Goal: Task Accomplishment & Management: Manage account settings

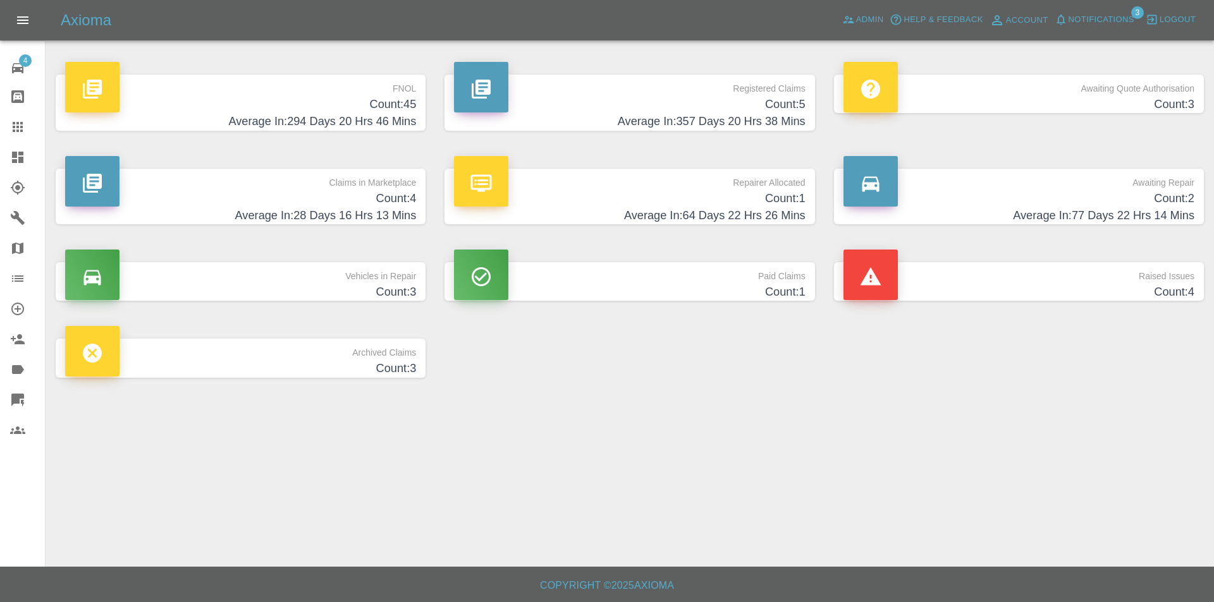
click at [336, 108] on h4 "Count: 45" at bounding box center [240, 104] width 351 height 17
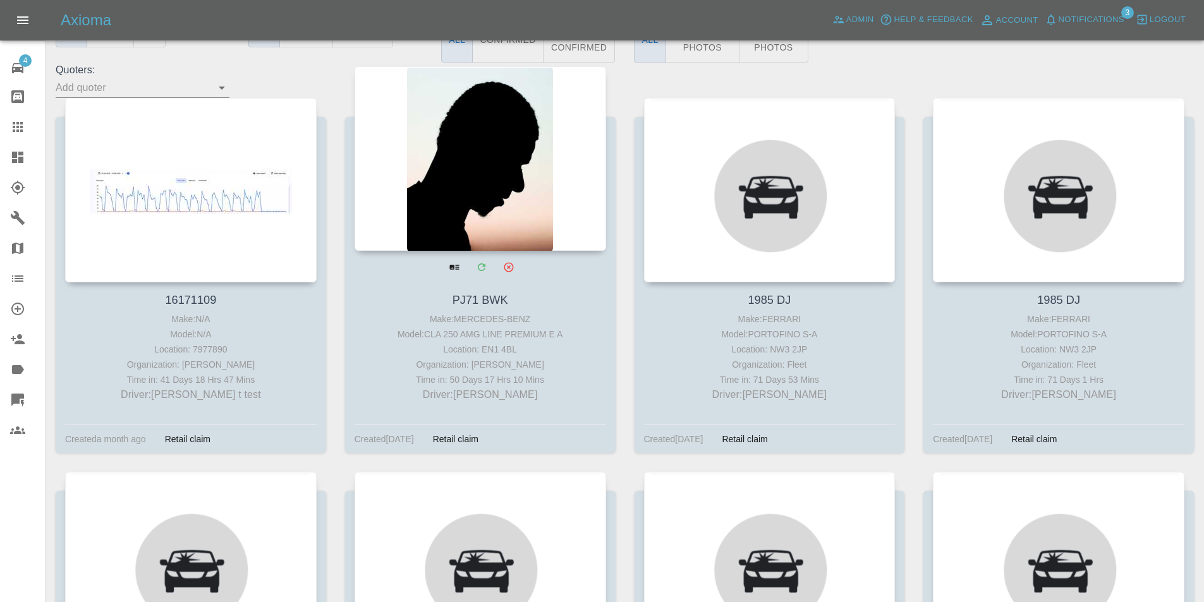
scroll to position [190, 0]
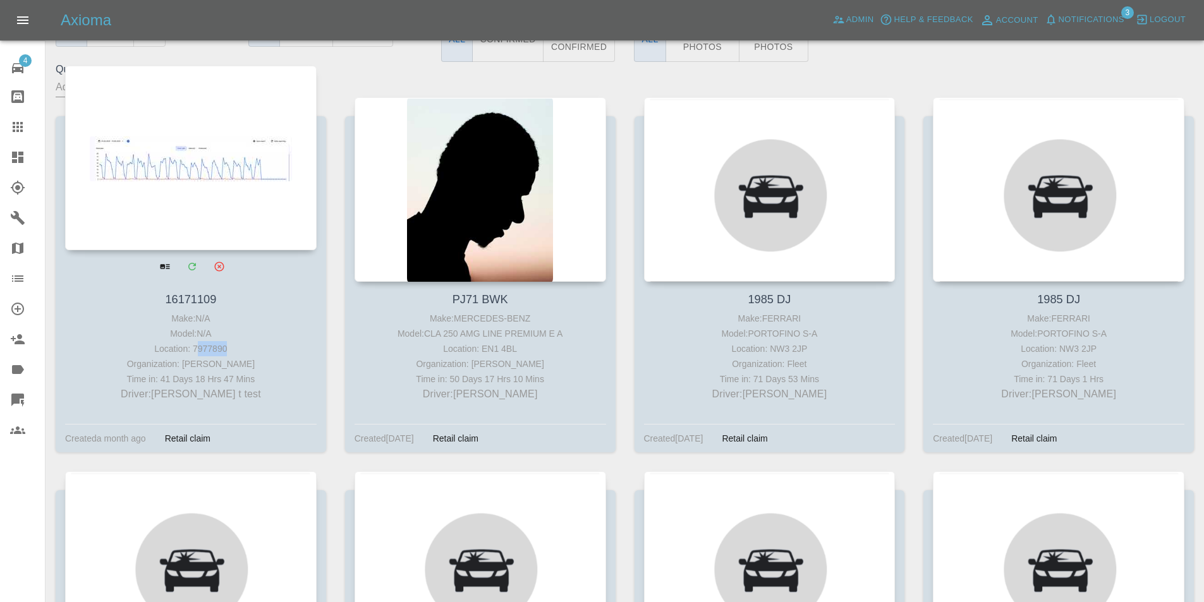
drag, startPoint x: 229, startPoint y: 347, endPoint x: 208, endPoint y: 327, distance: 29.1
click at [198, 351] on div "Location: 7977890" at bounding box center [190, 348] width 245 height 15
click at [279, 337] on div "Model: N/A" at bounding box center [190, 333] width 245 height 15
click at [256, 203] on div at bounding box center [191, 158] width 252 height 185
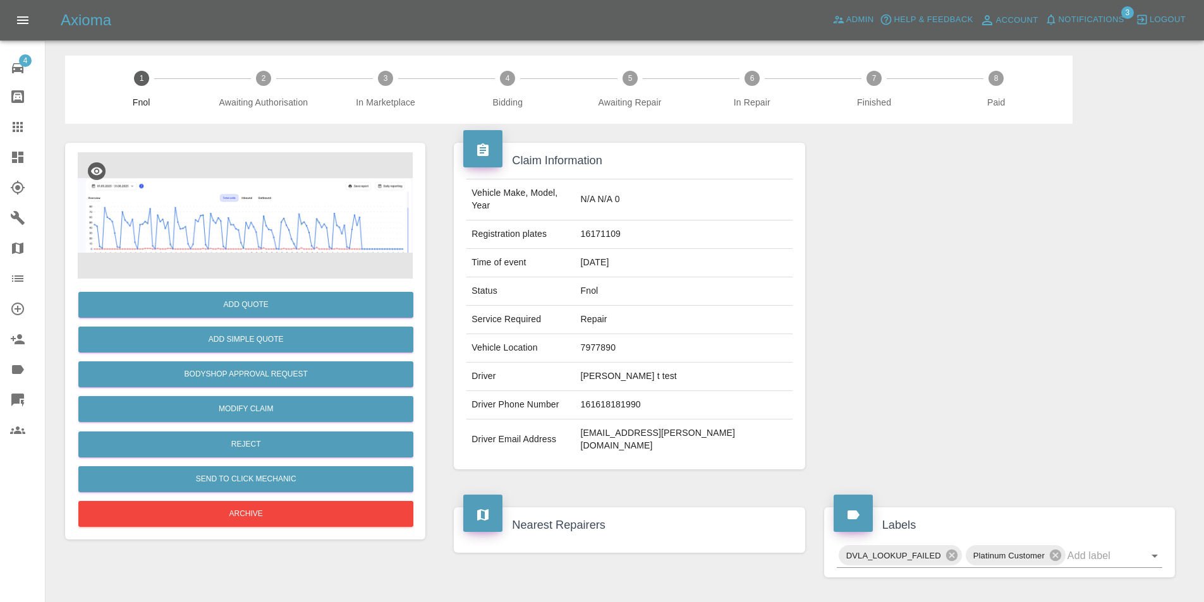
click at [692, 221] on td "16171109" at bounding box center [684, 235] width 217 height 28
copy td "16171109"
click at [1, 159] on link "Dashboard" at bounding box center [22, 157] width 45 height 30
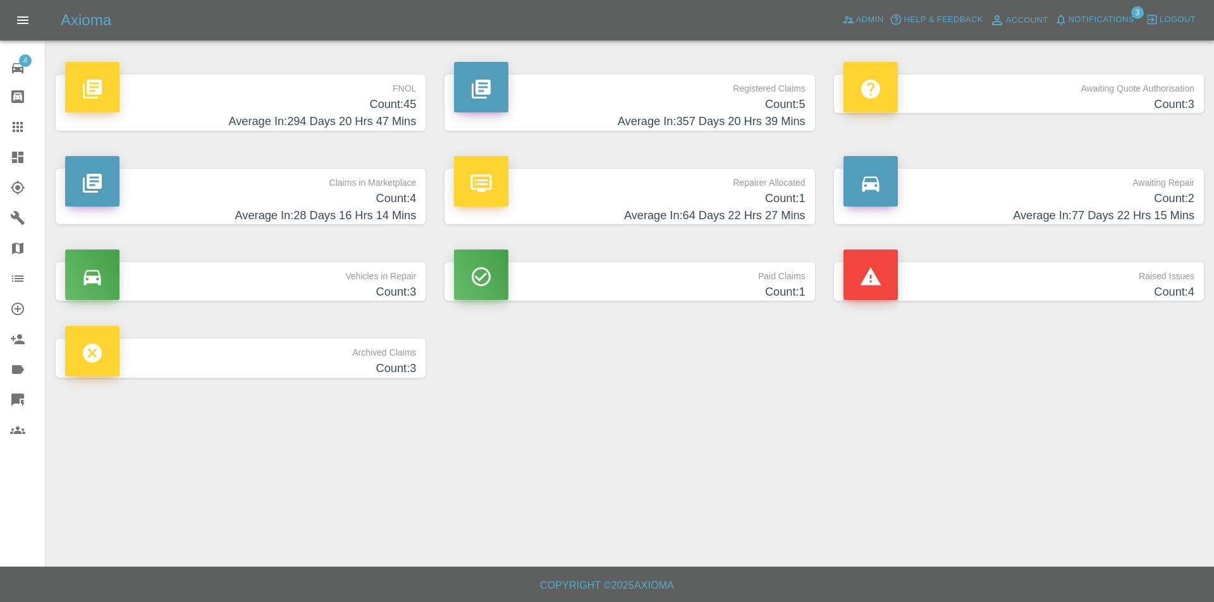
click at [368, 110] on h4 "Count: 45" at bounding box center [240, 104] width 351 height 17
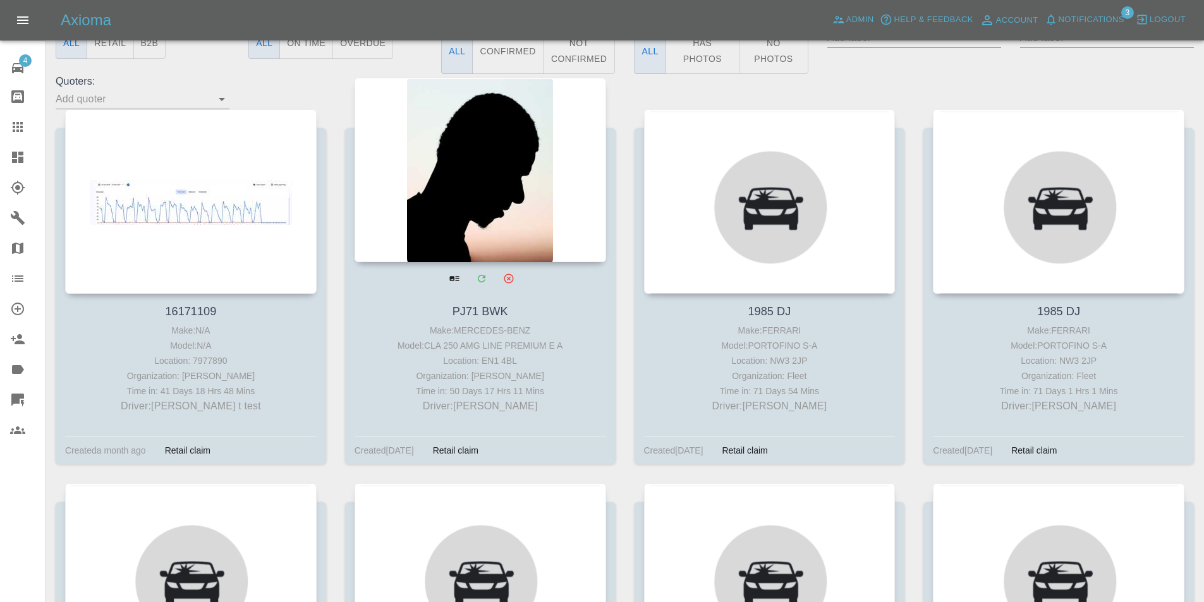
scroll to position [190, 0]
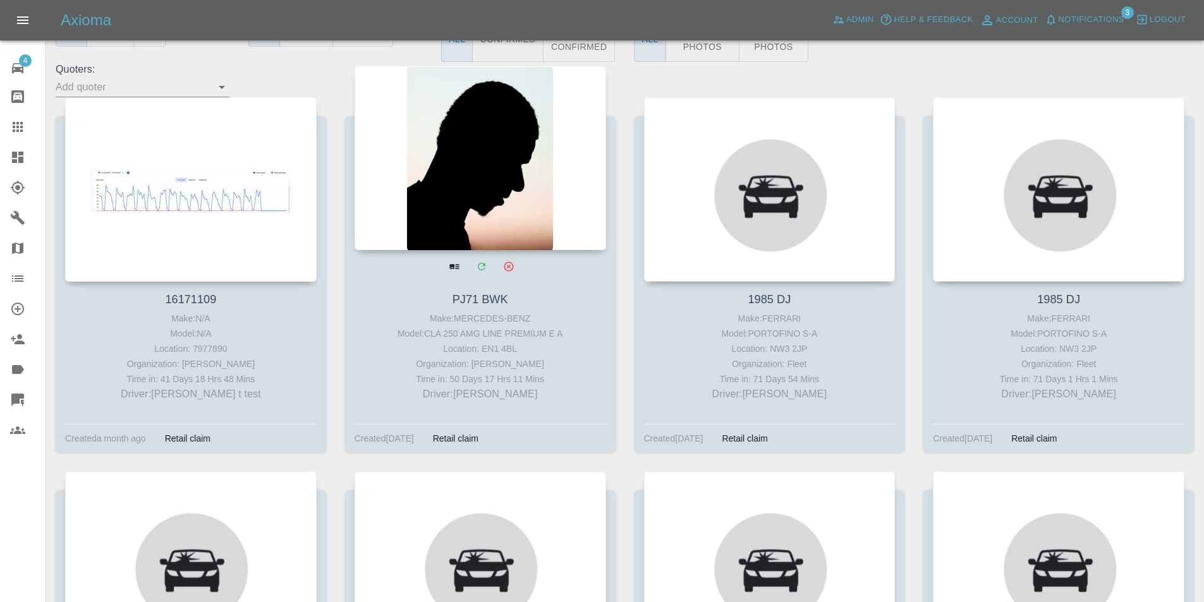
click at [430, 183] on div at bounding box center [481, 158] width 252 height 185
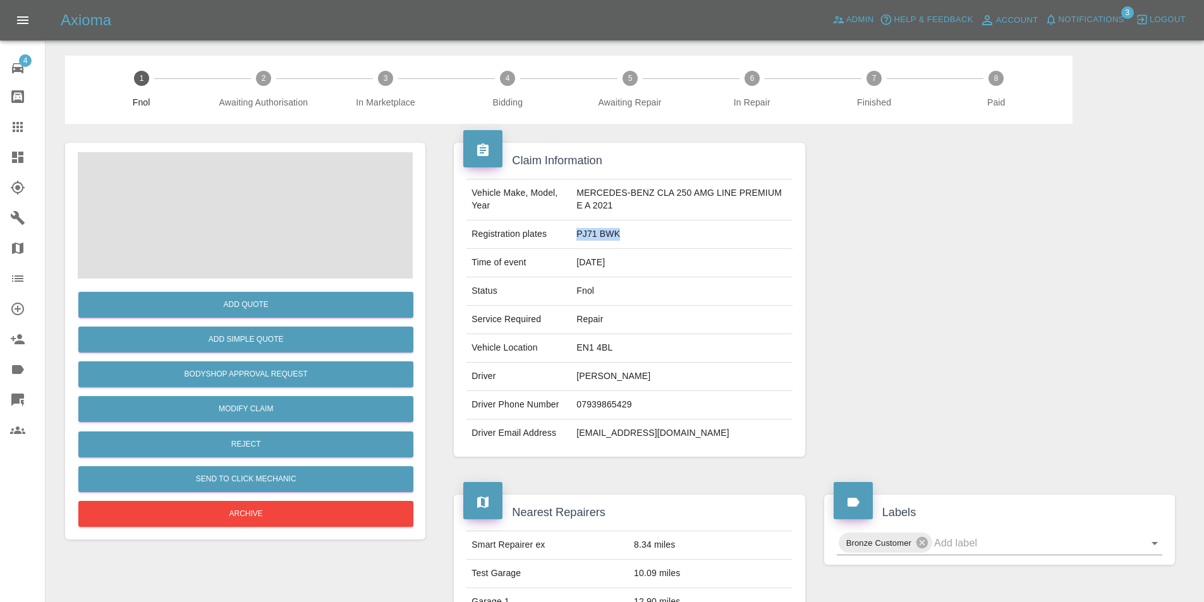
click at [568, 236] on tr "Registration plates PJ71 BWK" at bounding box center [630, 235] width 326 height 28
copy tr "PJ71 BWK"
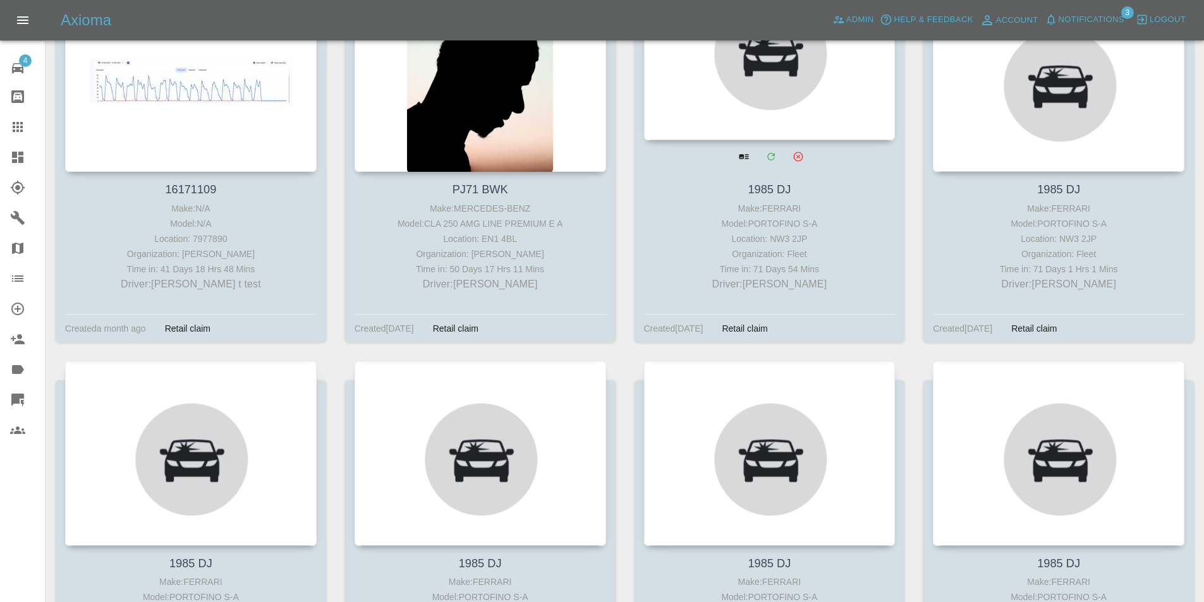
scroll to position [253, 0]
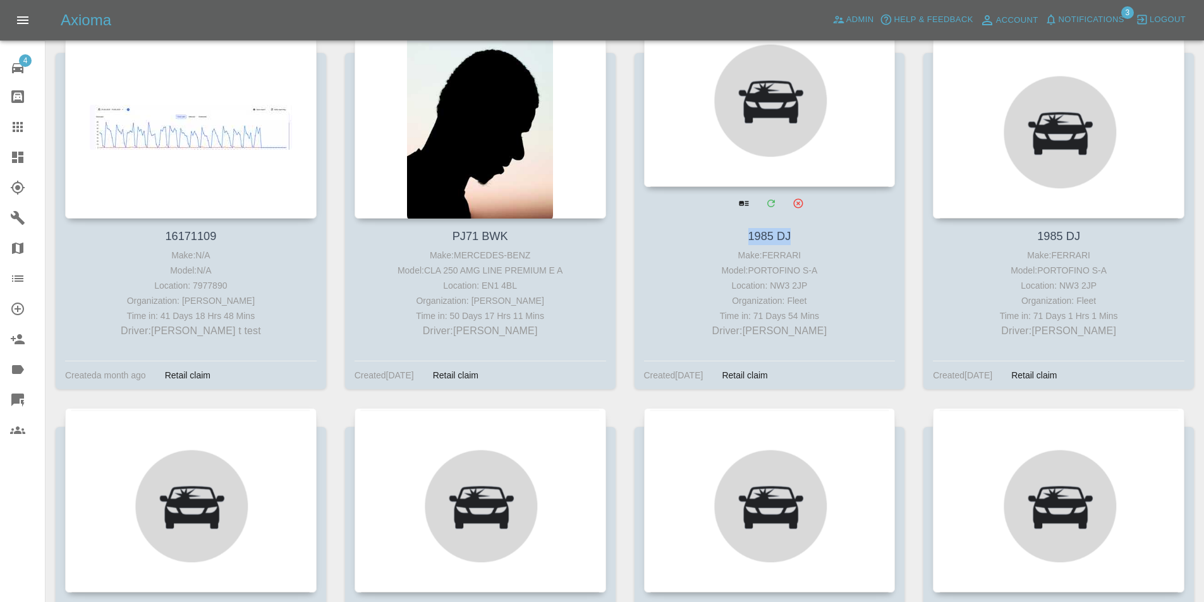
drag, startPoint x: 795, startPoint y: 236, endPoint x: 747, endPoint y: 233, distance: 47.5
click at [747, 233] on h4 "1985 DJ" at bounding box center [769, 236] width 245 height 17
copy link "1985 DJ"
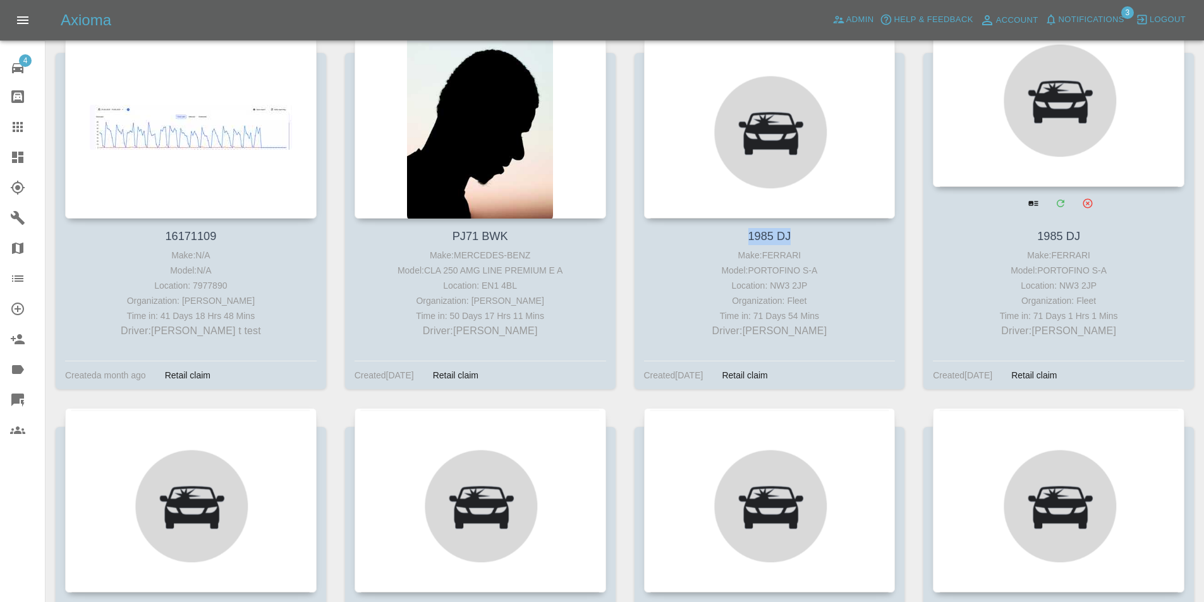
click at [1033, 113] on div at bounding box center [1059, 95] width 252 height 185
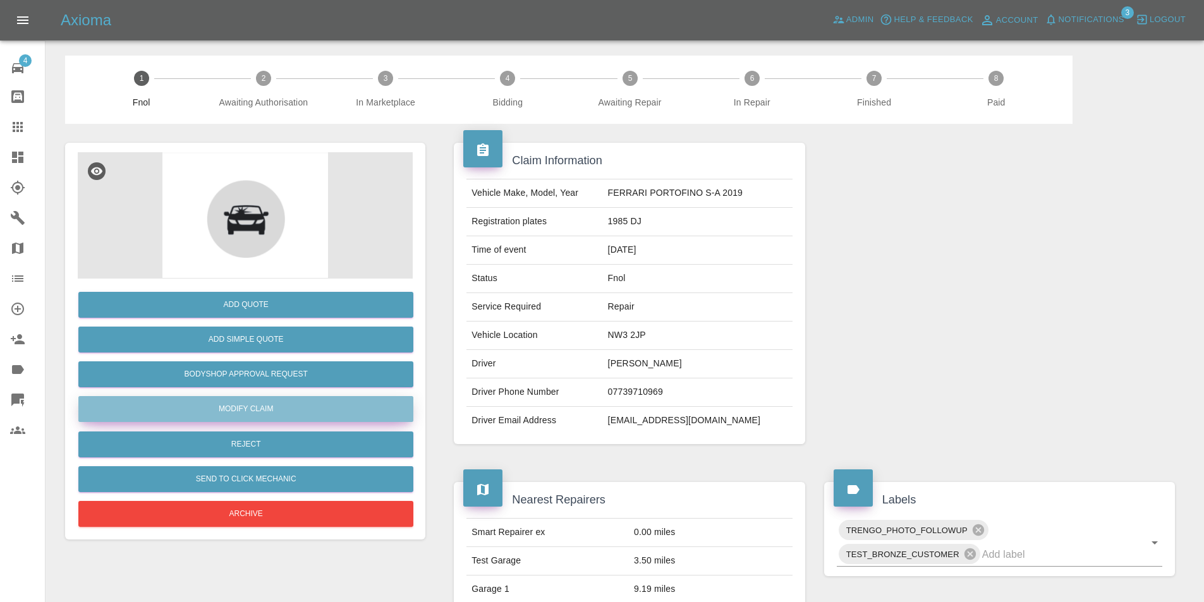
click at [269, 414] on link "Modify Claim" at bounding box center [245, 409] width 335 height 26
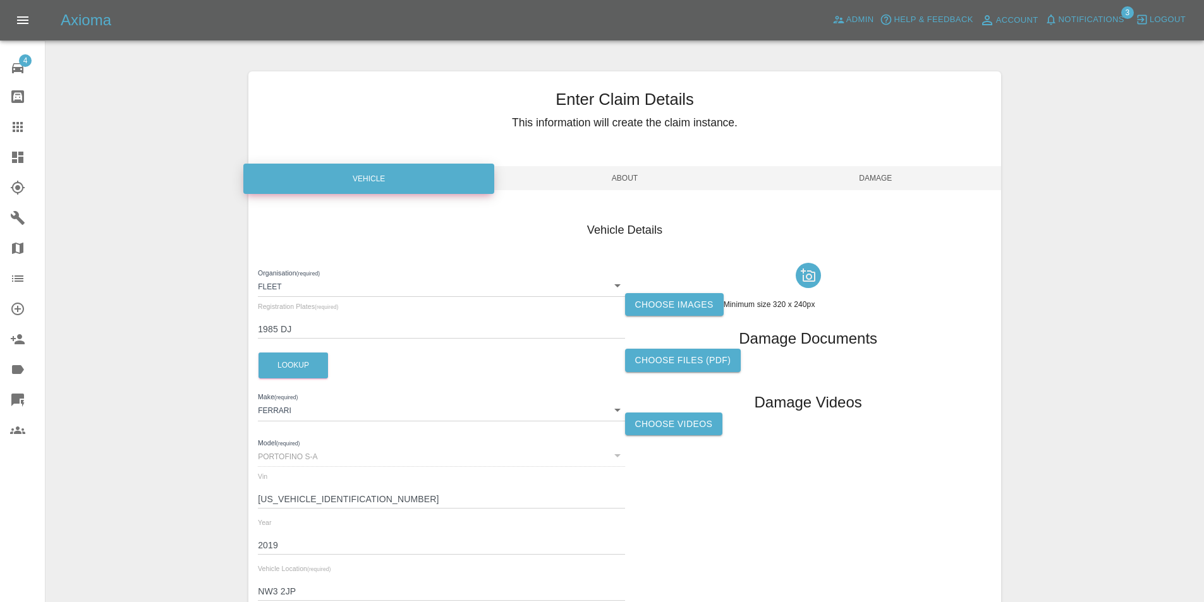
click at [331, 324] on input "1985 DJ" at bounding box center [441, 329] width 367 height 18
type input "1985 DX"
click at [159, 275] on div "Enter Claim Details This information will create the claim instance. Vehicle Ab…" at bounding box center [624, 364] width 1157 height 617
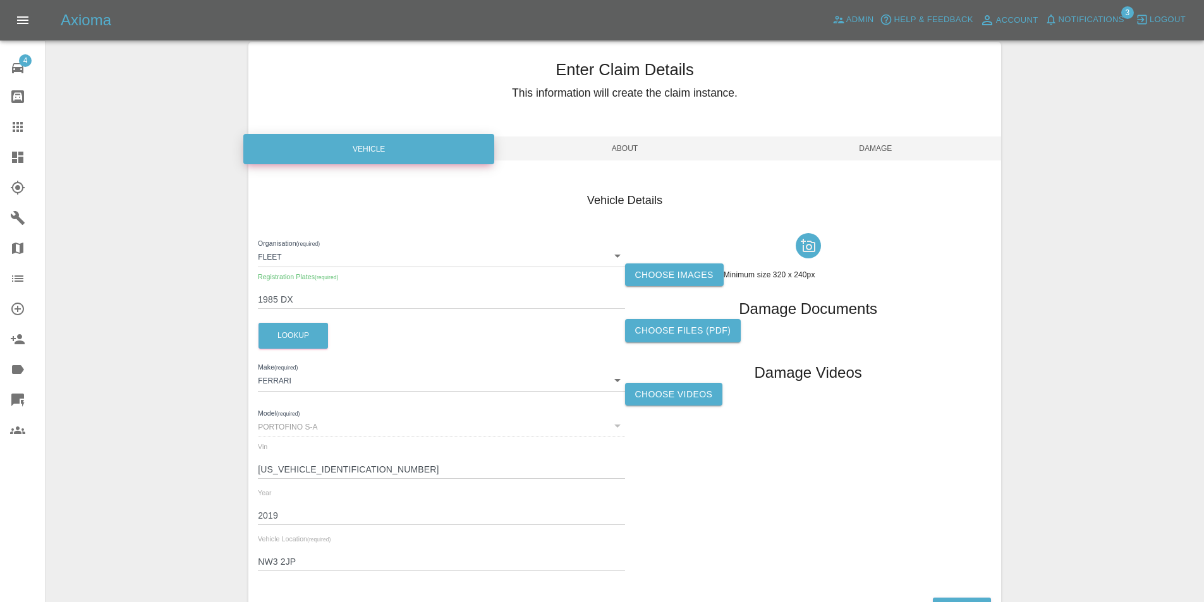
scroll to position [121, 0]
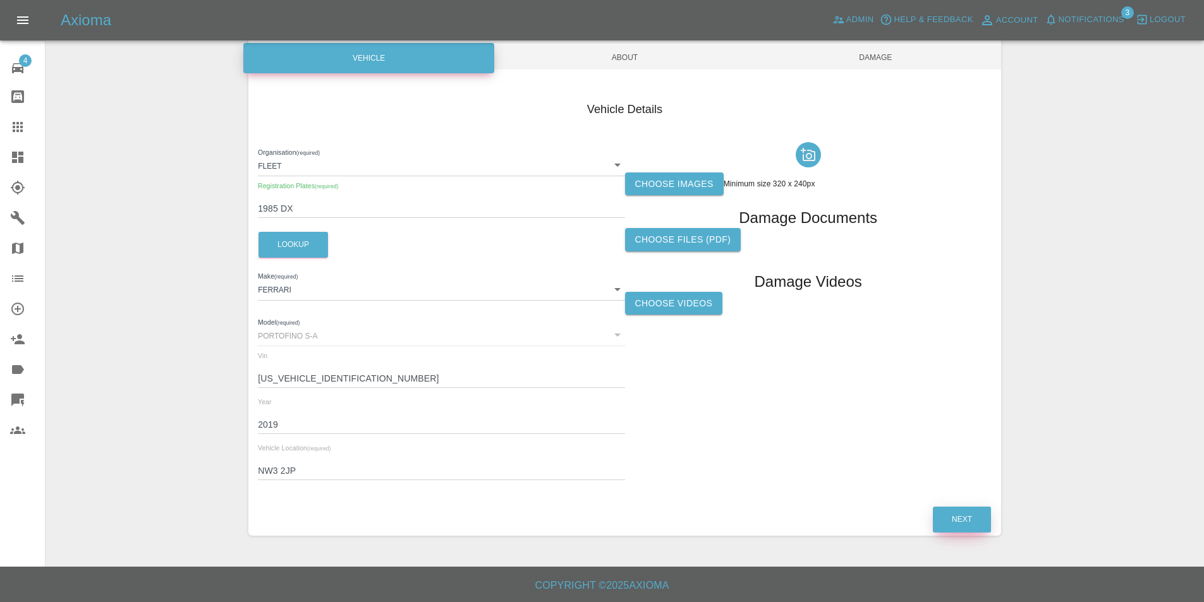
click at [941, 516] on button "Next" at bounding box center [962, 520] width 58 height 26
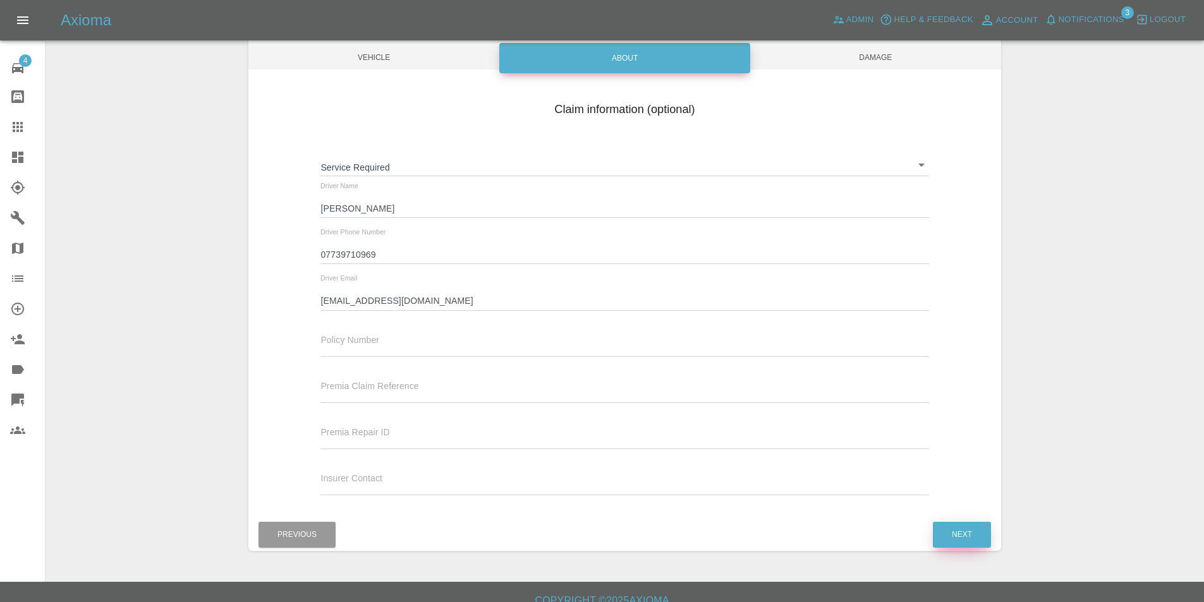
click at [953, 525] on button "Next" at bounding box center [962, 535] width 58 height 26
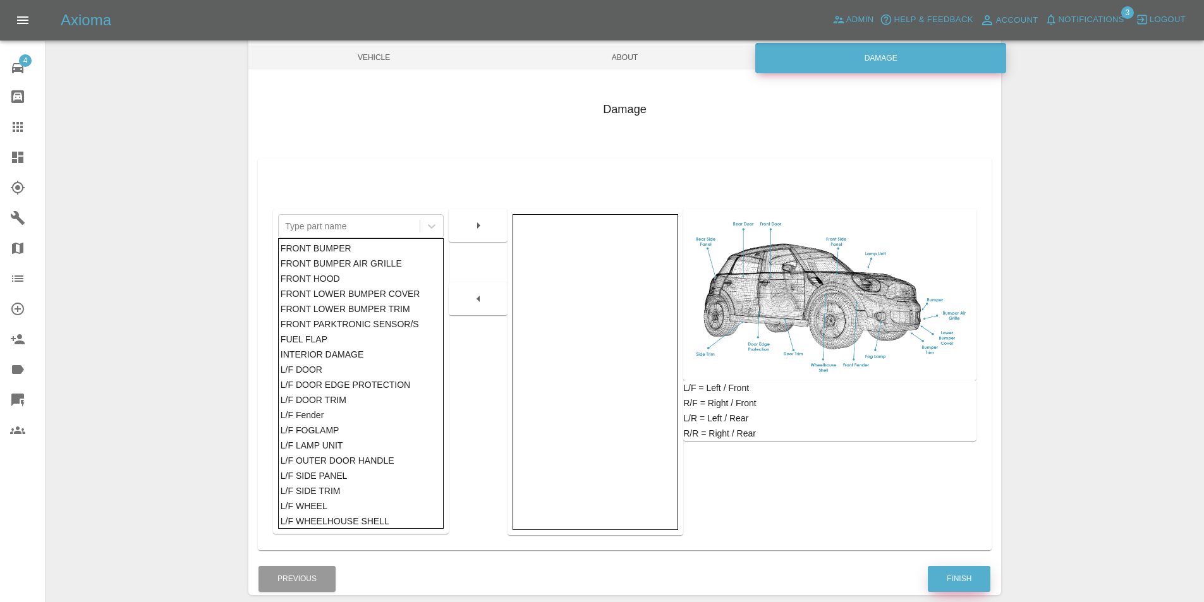
click at [956, 577] on button "Finish" at bounding box center [959, 579] width 63 height 26
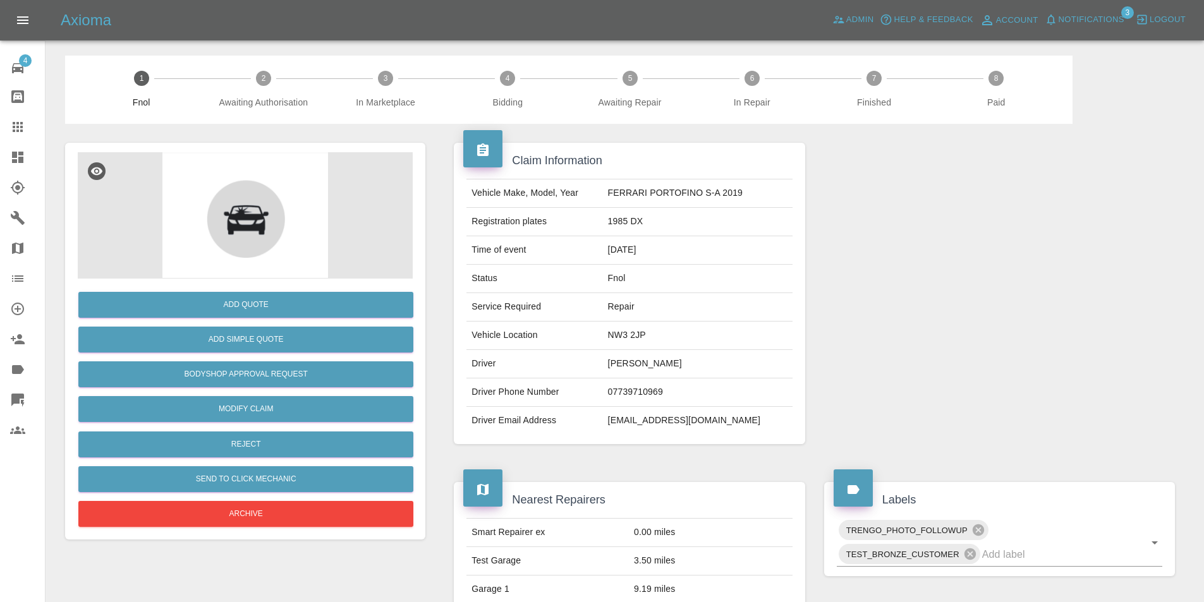
click at [638, 220] on td "1985 DX" at bounding box center [698, 222] width 190 height 28
copy td "1985 DX"
